Goal: Information Seeking & Learning: Learn about a topic

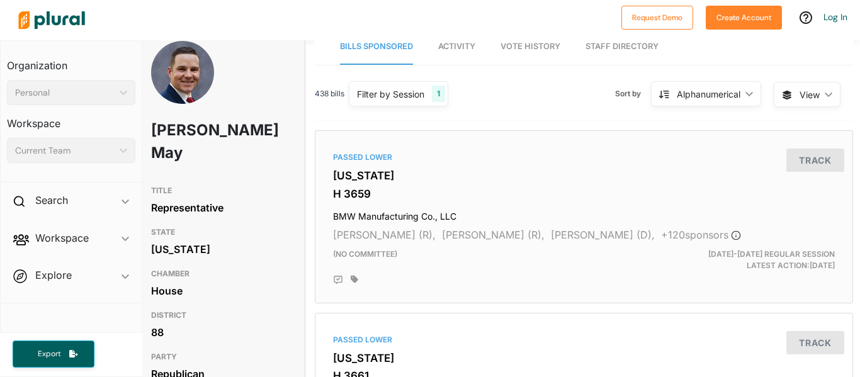
scroll to position [11, 6]
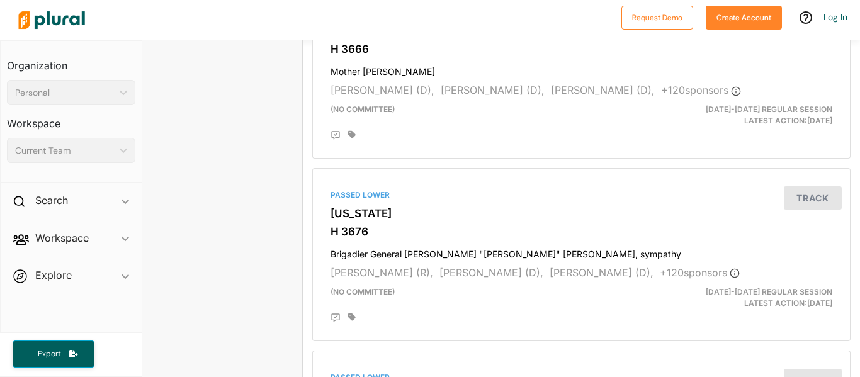
scroll to position [0, 9]
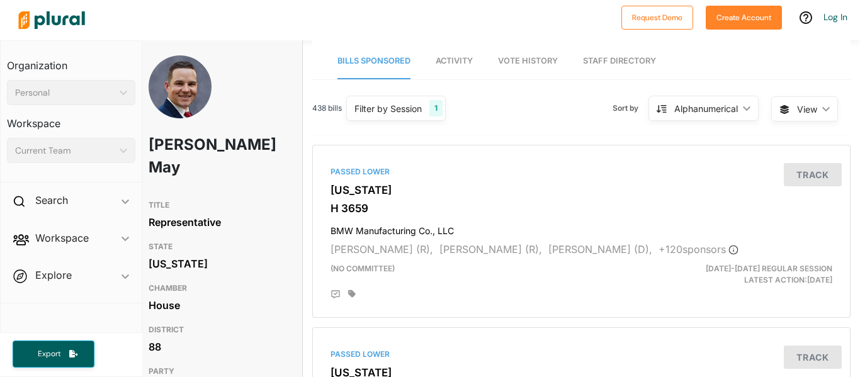
click at [743, 113] on div "Alphanumerical ic_keyboard_arrow_down" at bounding box center [704, 108] width 110 height 25
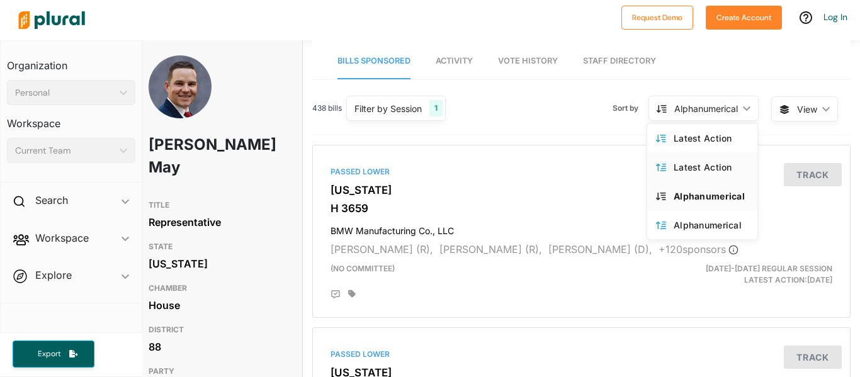
click at [723, 165] on div "Latest Action" at bounding box center [711, 167] width 75 height 11
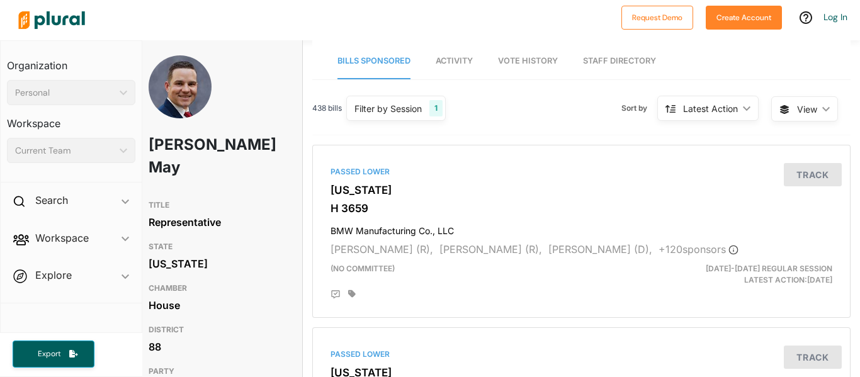
click at [746, 115] on div "Latest Action ic_keyboard_arrow_down" at bounding box center [707, 108] width 101 height 25
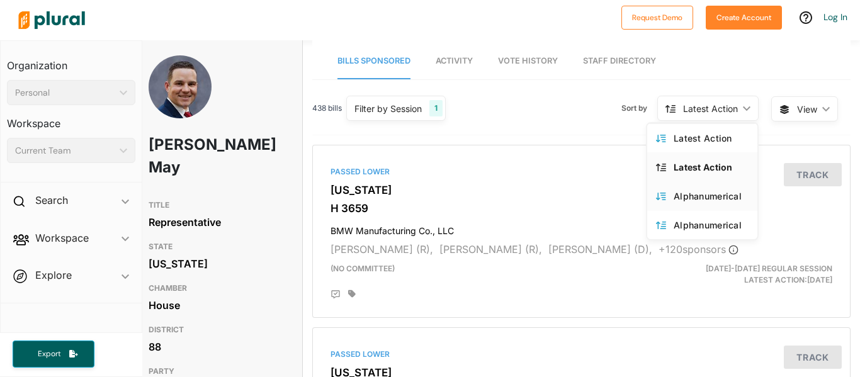
click at [731, 196] on div "Alphanumerical" at bounding box center [711, 196] width 75 height 11
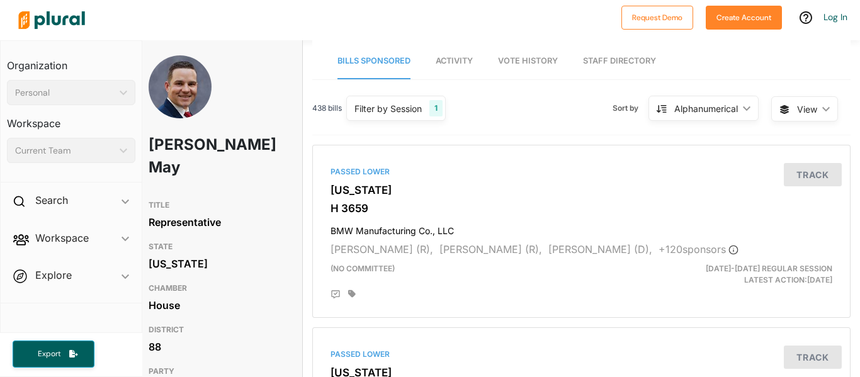
click at [416, 112] on div "Filter by Session" at bounding box center [388, 108] width 67 height 13
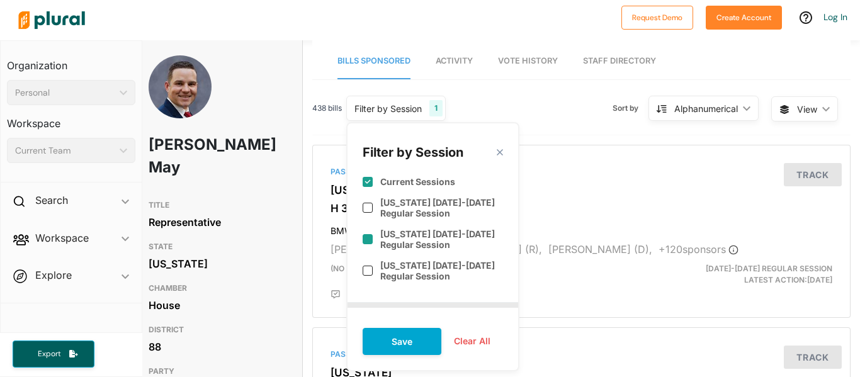
click at [455, 240] on label "[US_STATE] [DATE]-[DATE] Regular Session" at bounding box center [441, 239] width 123 height 21
checkbox input "true"
click at [414, 192] on div "[US_STATE] [DATE]-[DATE] Regular Session" at bounding box center [433, 207] width 140 height 31
click at [395, 198] on label "[US_STATE] [DATE]-[DATE] Regular Session" at bounding box center [441, 207] width 123 height 21
checkbox input "false"
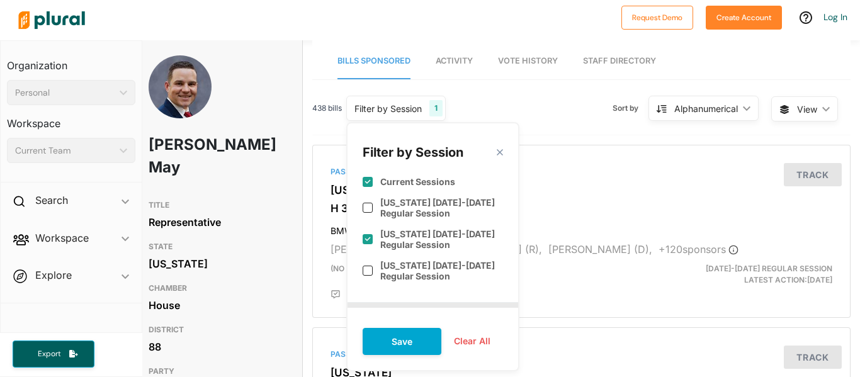
click at [376, 183] on div "Current Sessions" at bounding box center [433, 176] width 140 height 31
checkbox input "false"
click at [418, 342] on button "Save" at bounding box center [402, 341] width 79 height 27
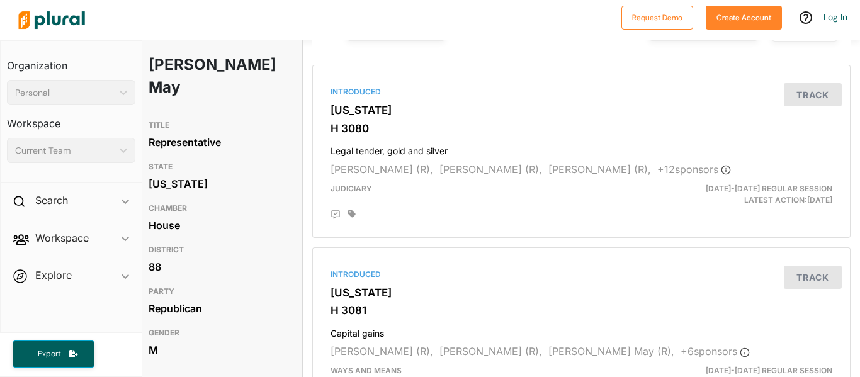
scroll to position [0, 9]
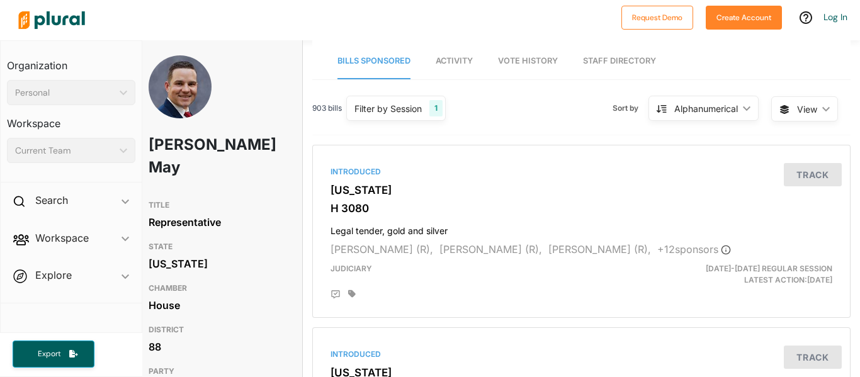
click at [384, 122] on div "903 bills Filter by Session 1 Filter by Session close Current Sessions South Ca…" at bounding box center [581, 113] width 538 height 43
click at [404, 107] on div "Filter by Session" at bounding box center [388, 108] width 67 height 13
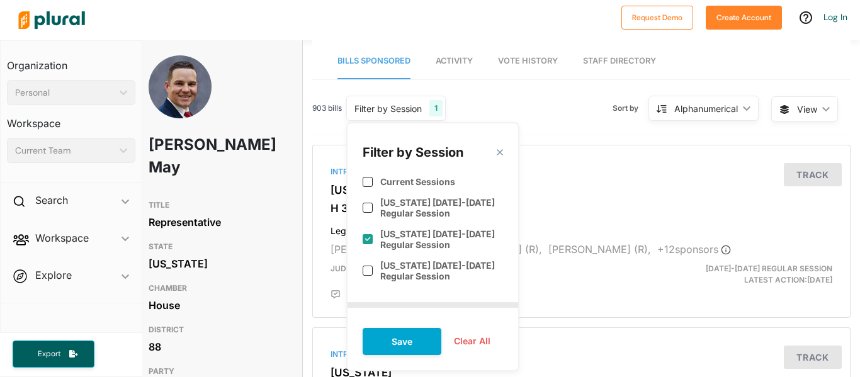
click at [379, 239] on div "[US_STATE] [DATE]-[DATE] Regular Session" at bounding box center [433, 239] width 140 height 31
checkbox input "false"
click at [372, 182] on input "checkbox" at bounding box center [368, 182] width 10 height 10
checkbox input "true"
click at [409, 340] on button "Save" at bounding box center [402, 341] width 79 height 27
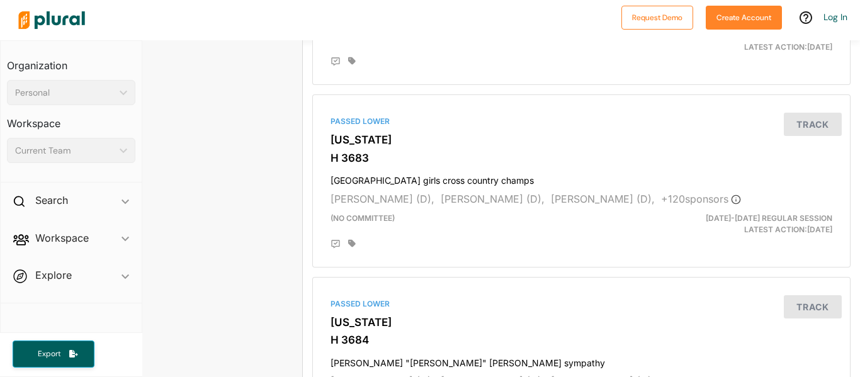
scroll to position [3487, 9]
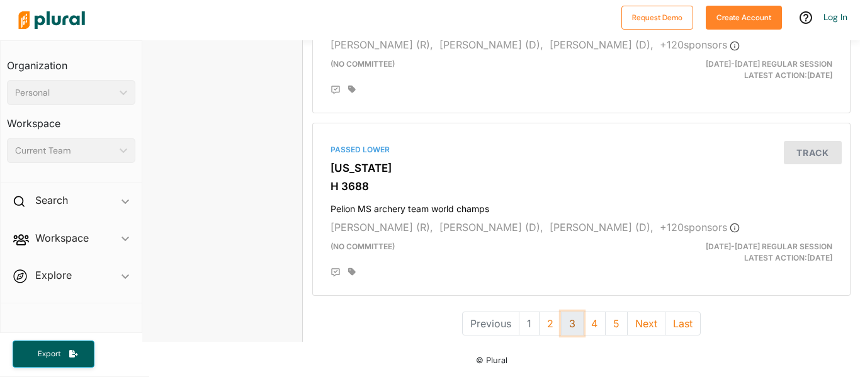
click at [577, 322] on button "3" at bounding box center [572, 324] width 23 height 24
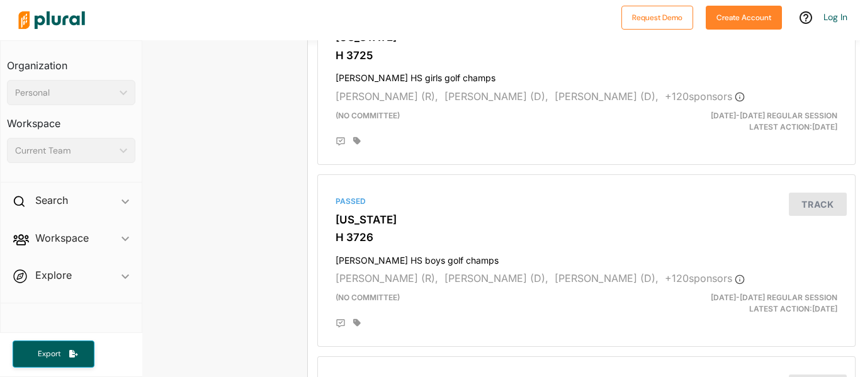
scroll to position [3487, 4]
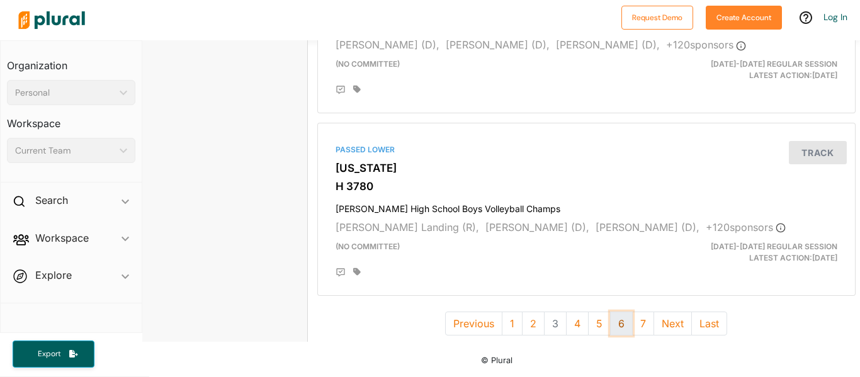
click at [628, 321] on button "6" at bounding box center [621, 324] width 23 height 24
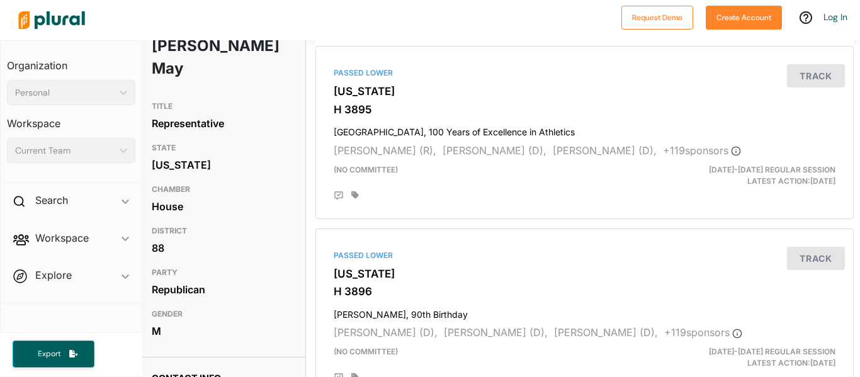
scroll to position [0, 6]
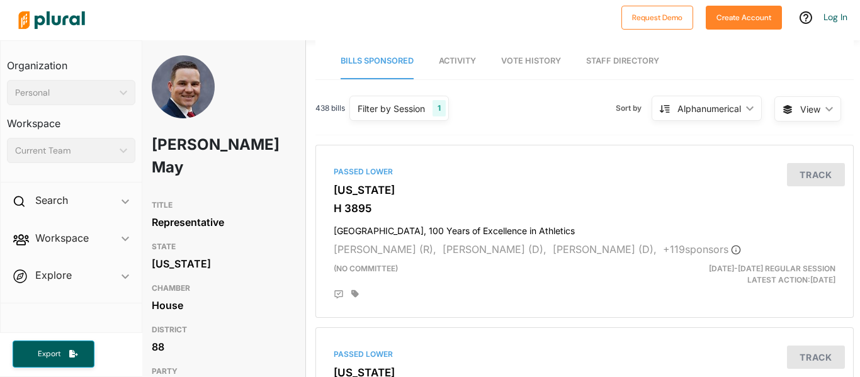
click at [430, 104] on div "Filter by Session 1" at bounding box center [400, 108] width 100 height 25
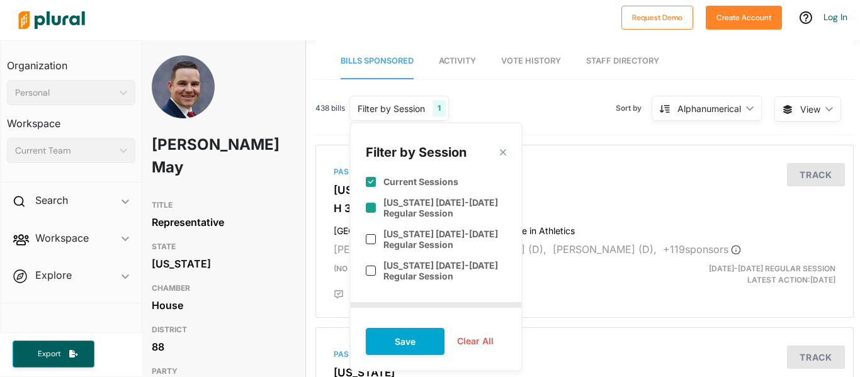
click at [421, 211] on label "[US_STATE] [DATE]-[DATE] Regular Session" at bounding box center [445, 207] width 123 height 21
checkbox input "true"
click at [401, 181] on label "Current Sessions" at bounding box center [421, 181] width 75 height 11
checkbox input "false"
click at [417, 350] on button "Save" at bounding box center [405, 341] width 79 height 27
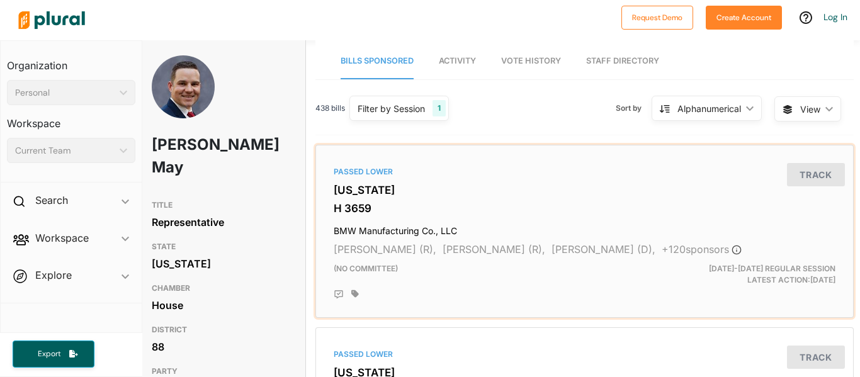
click at [465, 253] on span "[PERSON_NAME] (R)," at bounding box center [494, 249] width 103 height 13
click at [499, 213] on h3 "H 3659" at bounding box center [585, 208] width 502 height 13
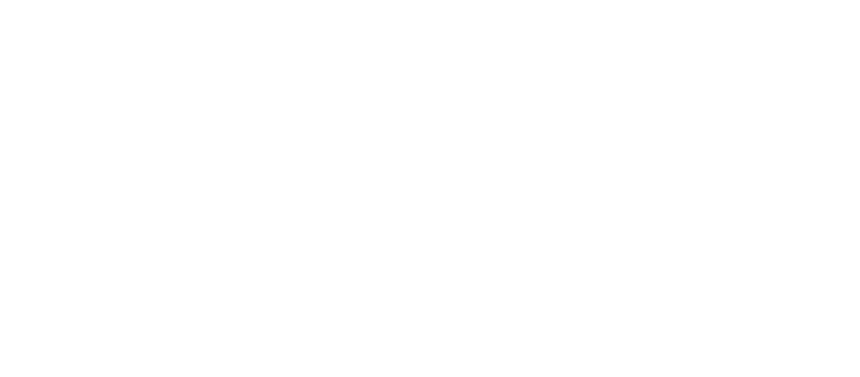
click at [499, 0] on html "Request Demo Create Account Log In Organization Personal ic_keyboard_arrow_down…" at bounding box center [430, 0] width 860 height 0
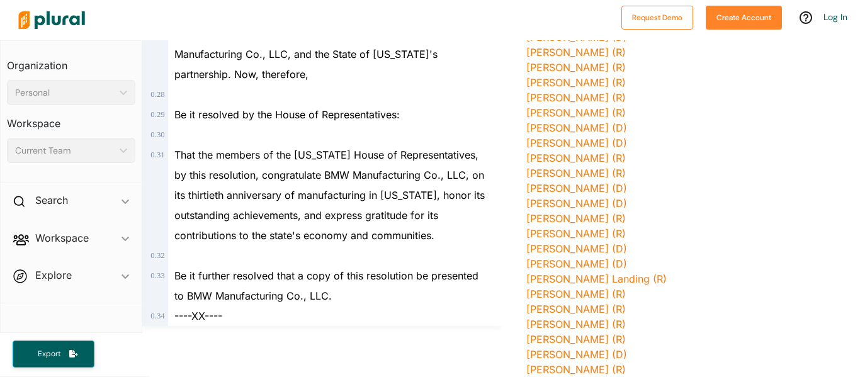
scroll to position [1346, 0]
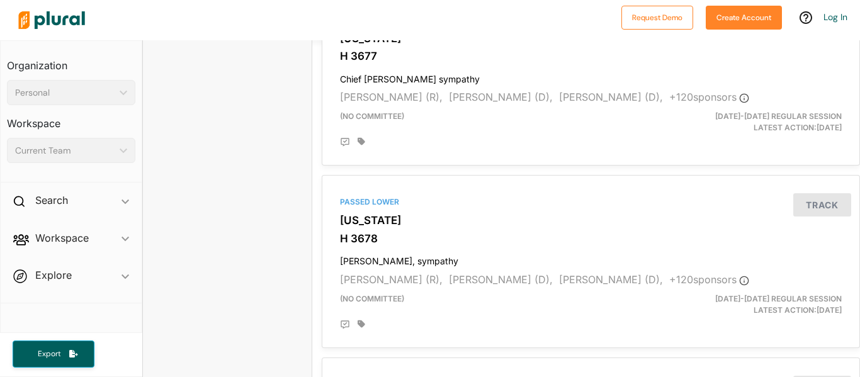
scroll to position [1646, 0]
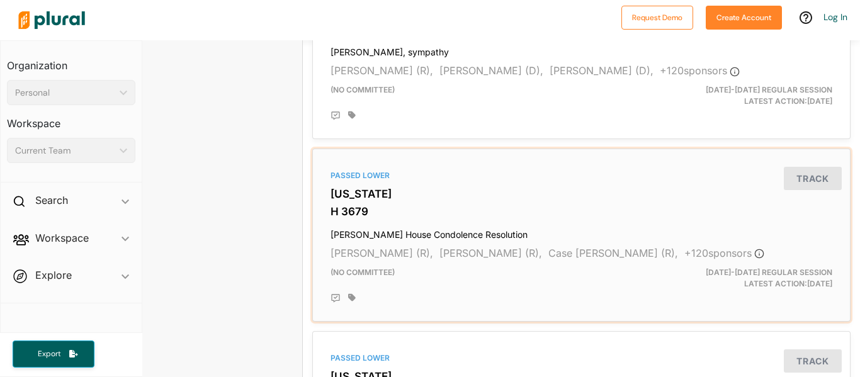
click at [563, 215] on h3 "H 3679" at bounding box center [582, 211] width 502 height 13
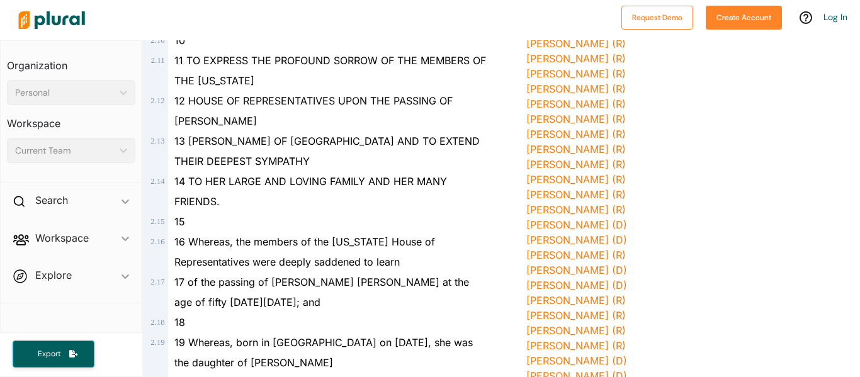
scroll to position [2585, 0]
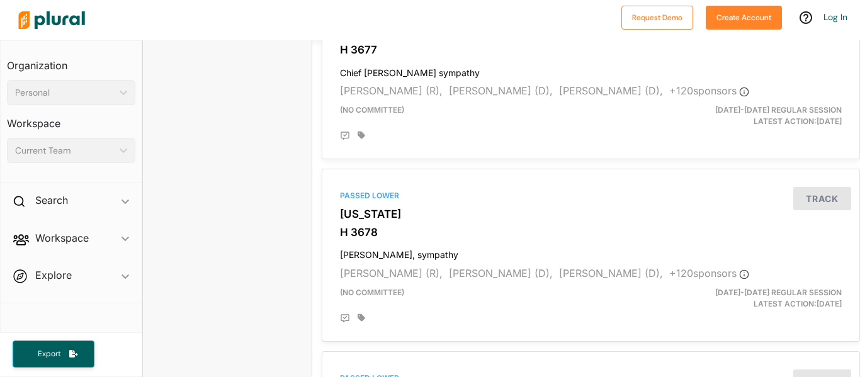
scroll to position [3487, 0]
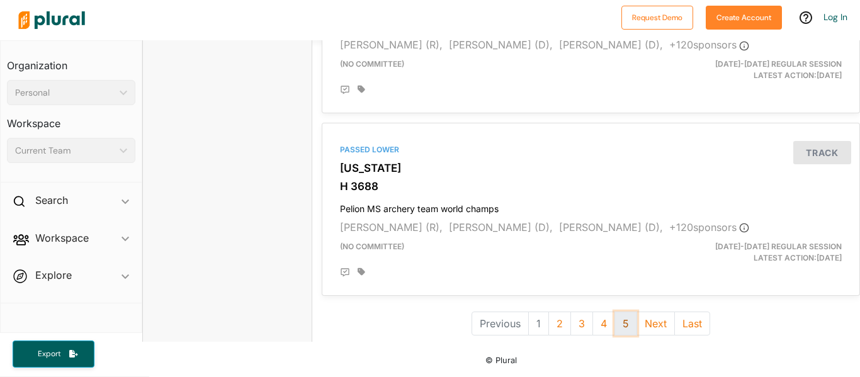
click at [617, 325] on button "5" at bounding box center [626, 324] width 23 height 24
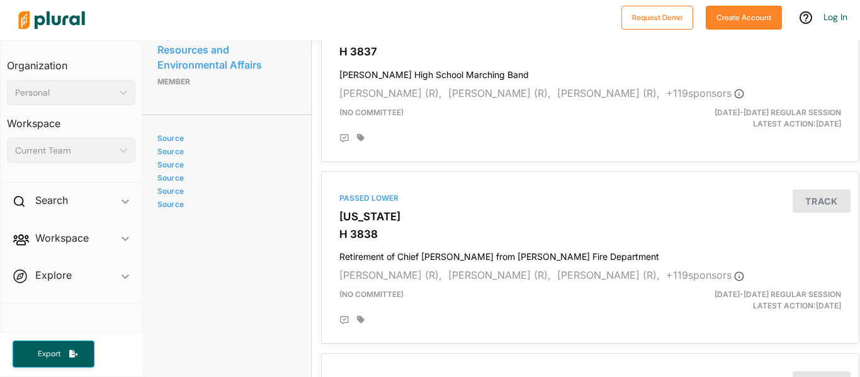
scroll to position [0, 1]
